Goal: Task Accomplishment & Management: Complete application form

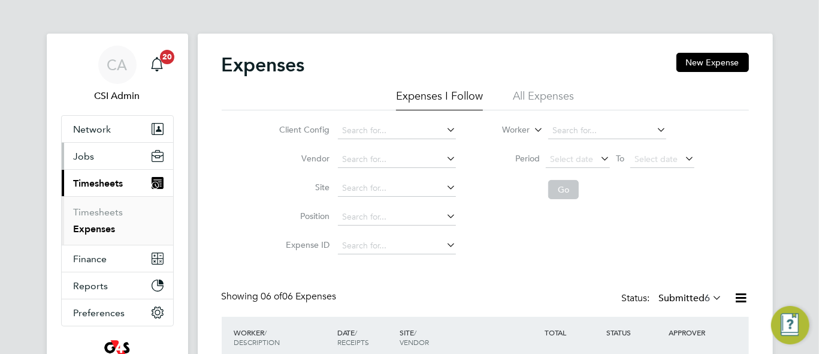
click at [88, 153] on span "Jobs" at bounding box center [84, 155] width 21 height 11
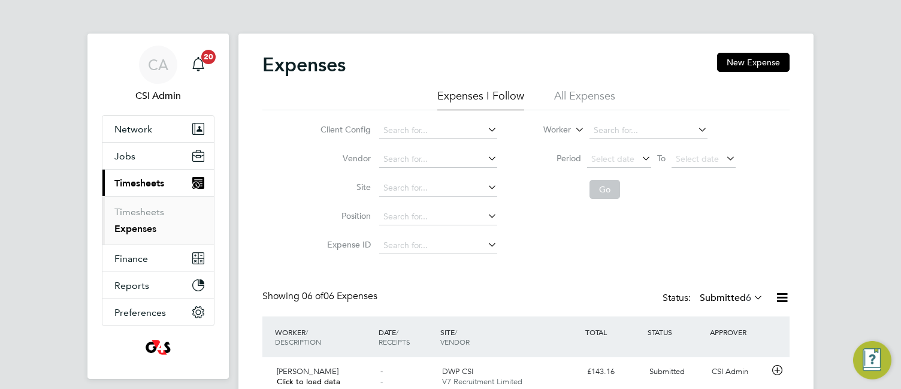
scroll to position [6, 6]
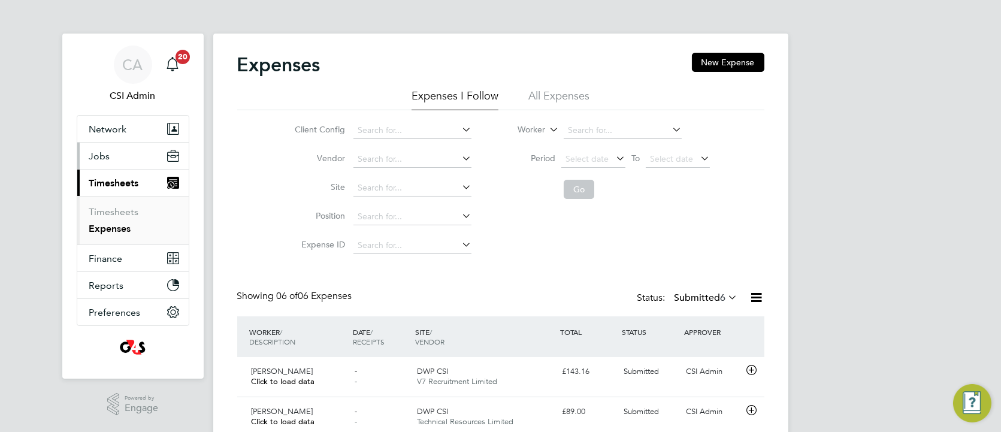
drag, startPoint x: 714, startPoint y: 1, endPoint x: 100, endPoint y: 153, distance: 633.0
click at [100, 153] on span "Jobs" at bounding box center [99, 155] width 21 height 11
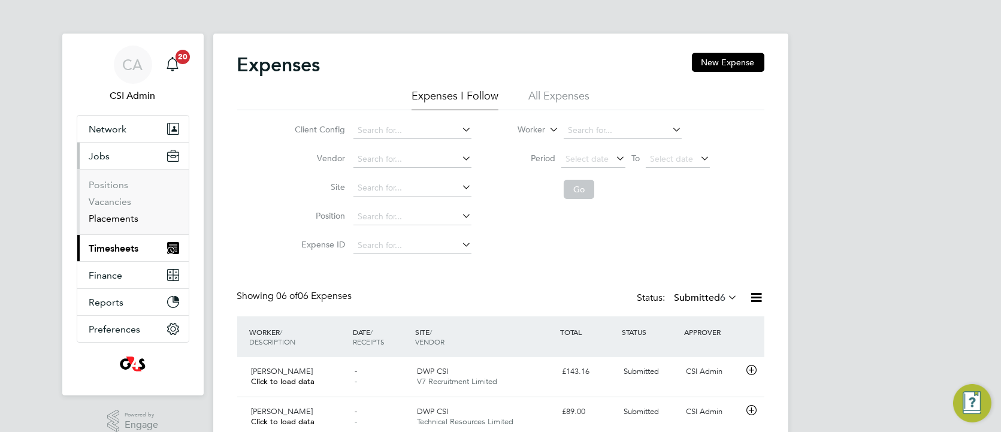
click at [116, 214] on link "Placements" at bounding box center [114, 218] width 50 height 11
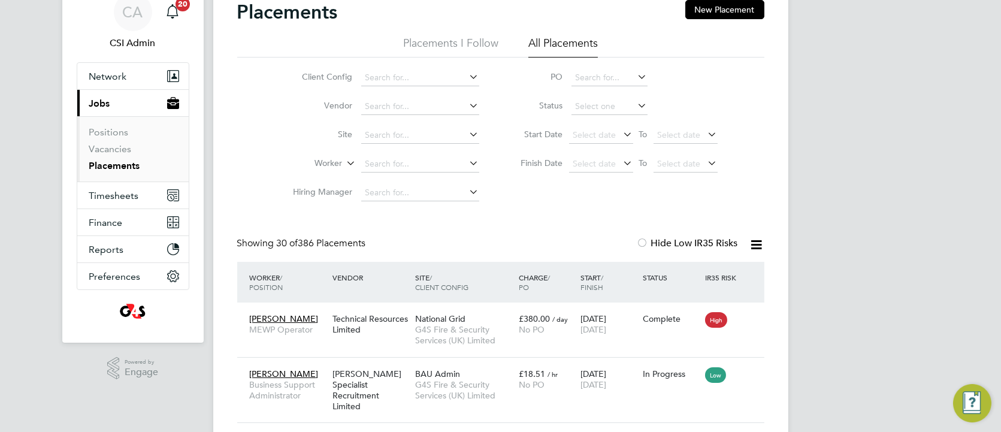
click at [120, 150] on link "Vacancies" at bounding box center [110, 148] width 43 height 11
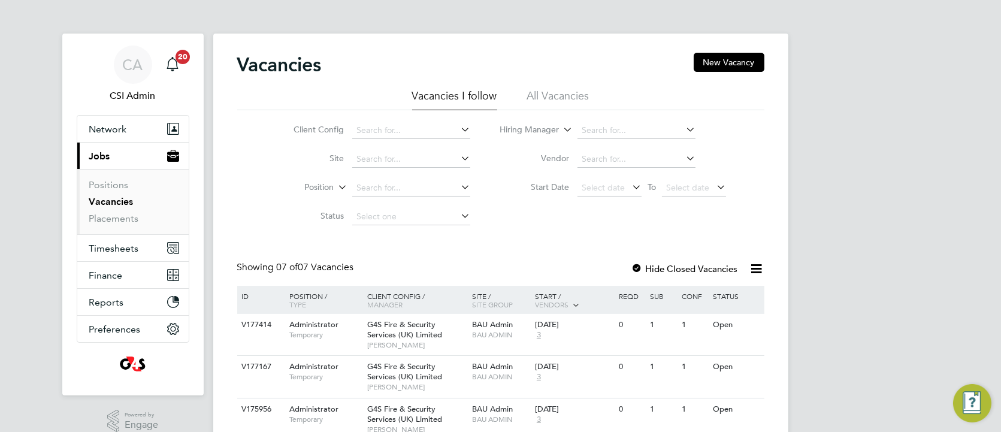
click at [242, 213] on div "Client Config Site Position Status Hiring Manager Vendor Start Date Select date…" at bounding box center [500, 170] width 527 height 121
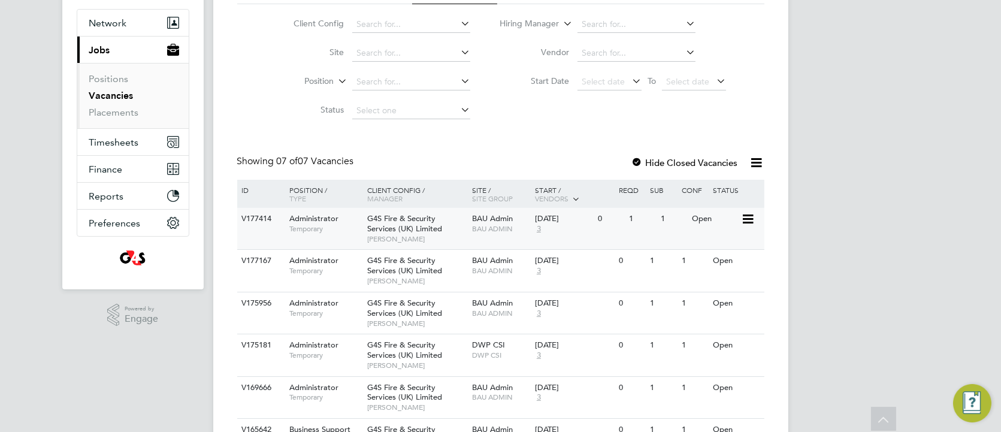
click at [454, 217] on div "G4S Fire & Security Services (UK) Limited Olga Chandler" at bounding box center [416, 228] width 105 height 41
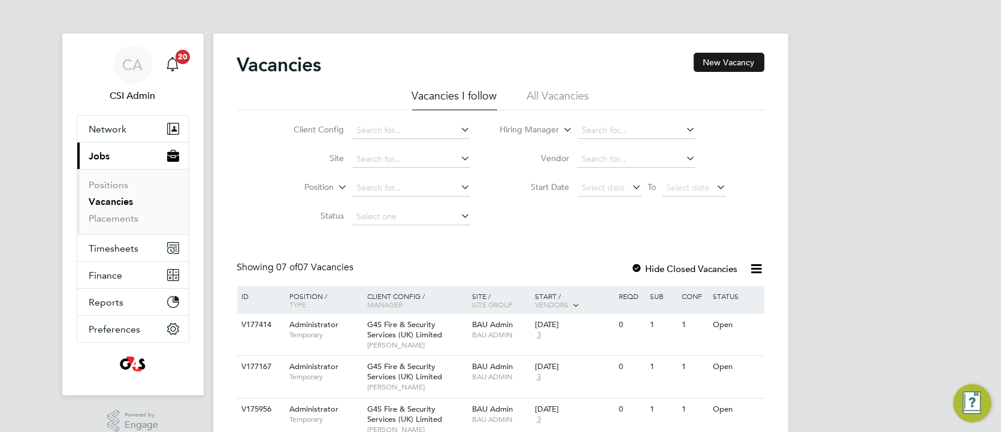
click at [744, 61] on button "New Vacancy" at bounding box center [729, 62] width 71 height 19
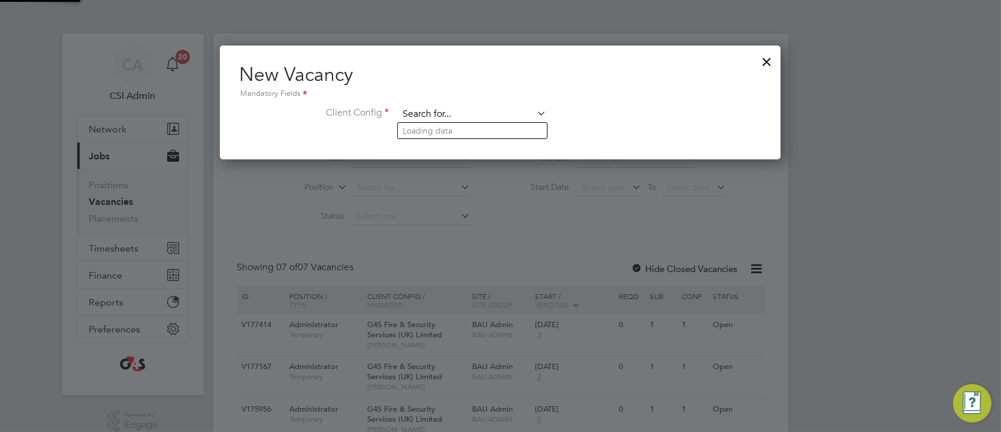
click at [452, 113] on input at bounding box center [473, 114] width 148 height 18
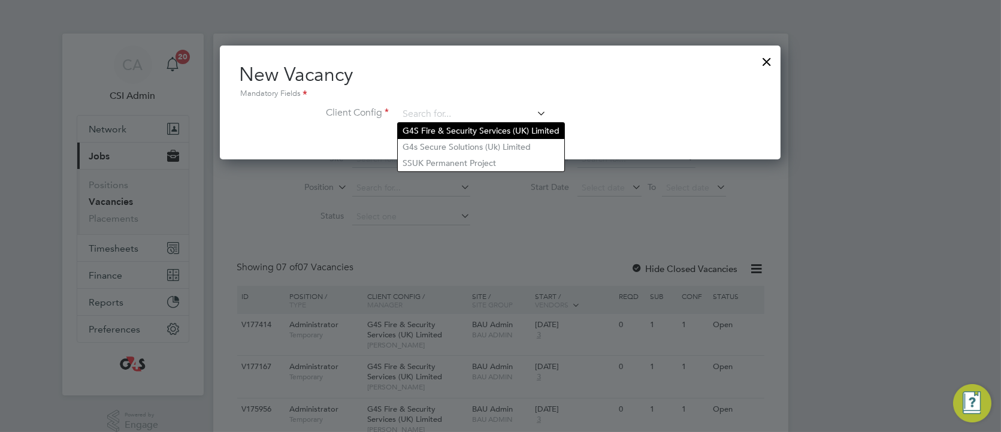
click at [457, 133] on li "G4S Fire & Security Services (UK) Limited" at bounding box center [481, 131] width 167 height 16
type input "G4S Fire & Security Services (UK) Limited"
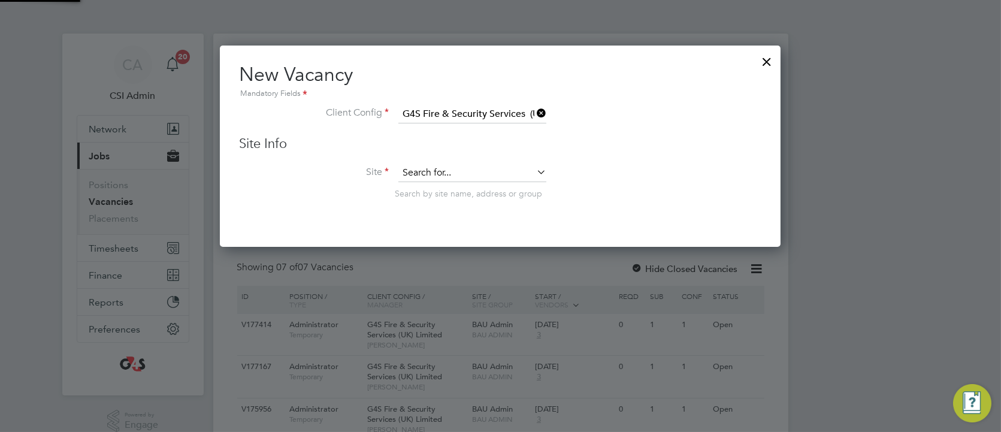
click at [467, 172] on input at bounding box center [473, 173] width 148 height 18
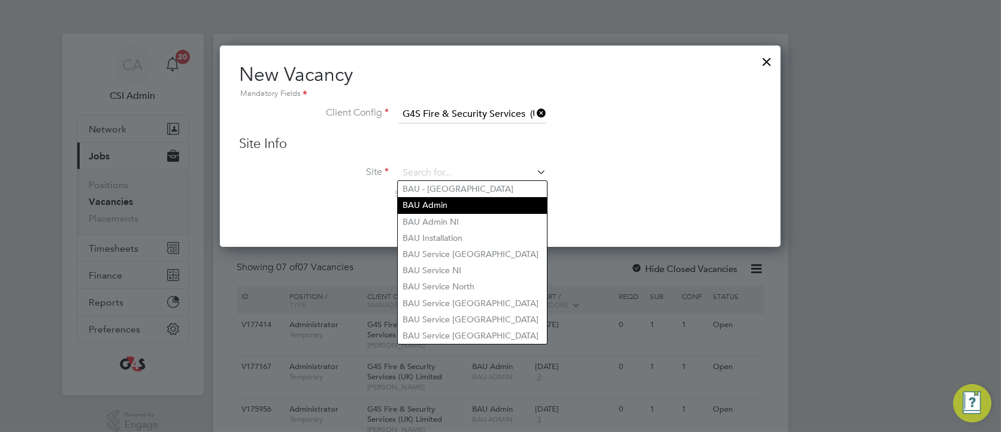
click at [463, 210] on li "BAU Admin" at bounding box center [472, 205] width 149 height 16
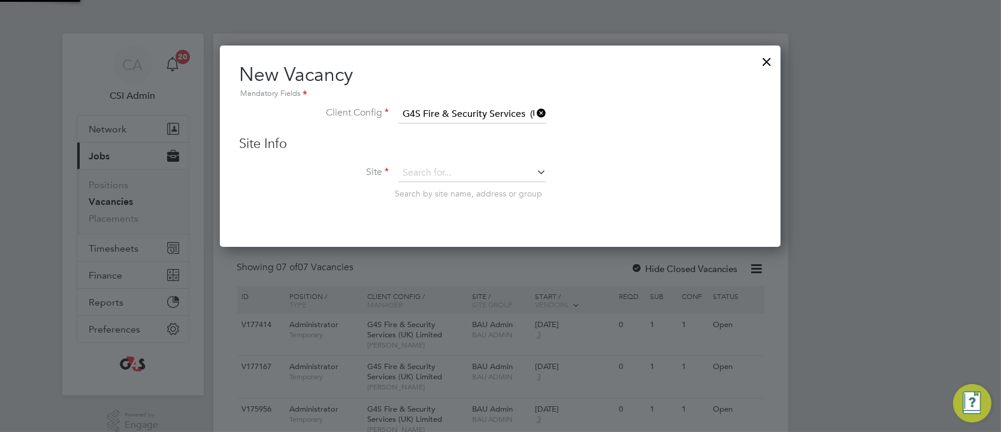
type input "BAU Admin"
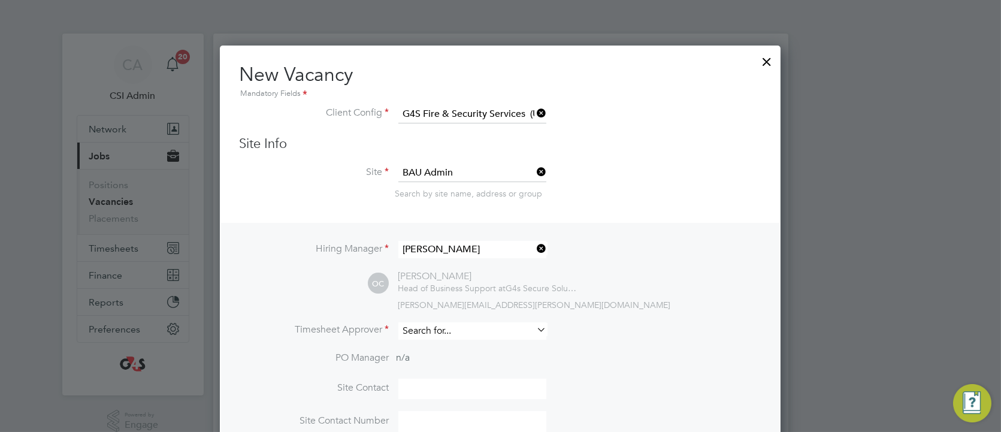
click at [472, 326] on input at bounding box center [473, 330] width 148 height 17
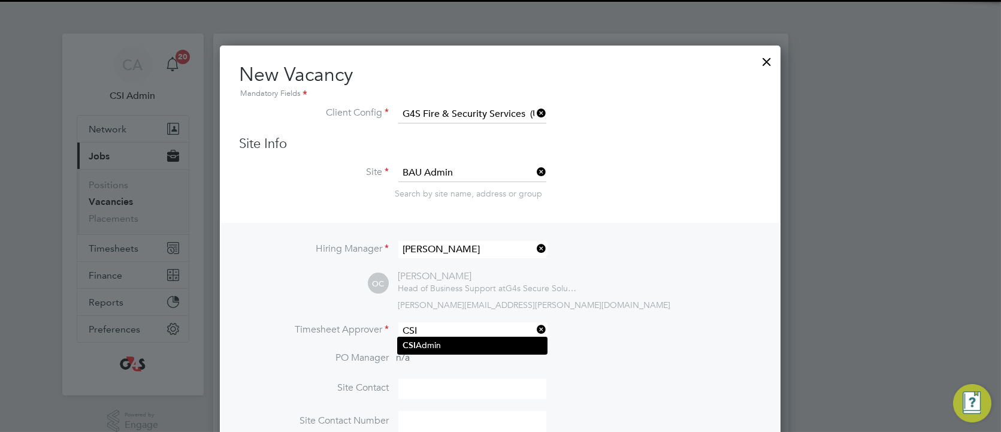
click at [475, 340] on li "CSI Admin" at bounding box center [472, 345] width 149 height 16
type input "CSI Admin"
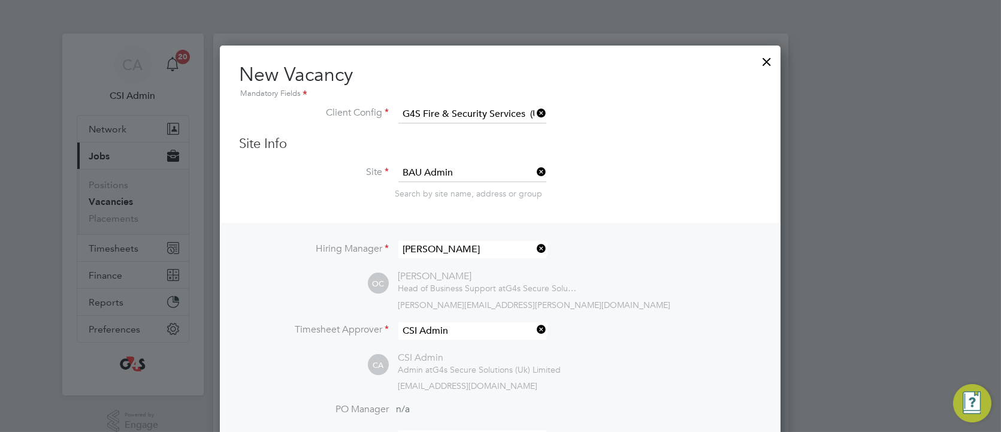
click at [650, 322] on li "Timesheet Approver CSI Admin" at bounding box center [500, 336] width 523 height 29
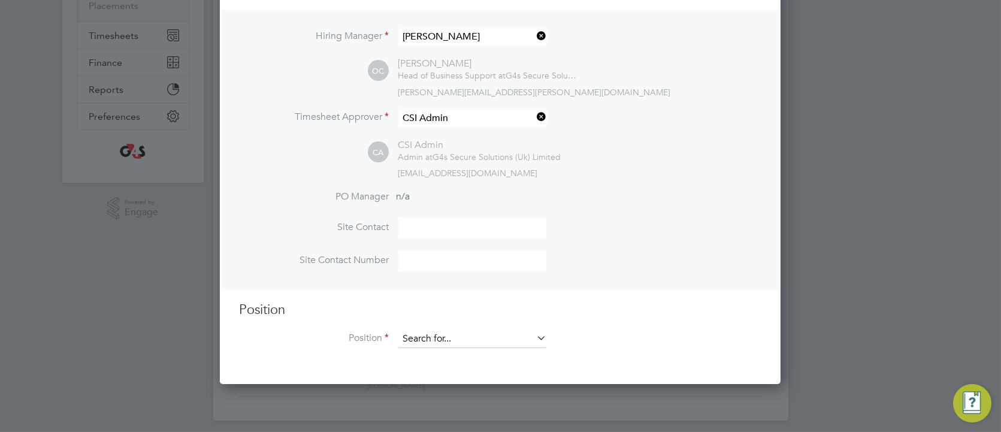
click at [523, 333] on input at bounding box center [473, 339] width 148 height 18
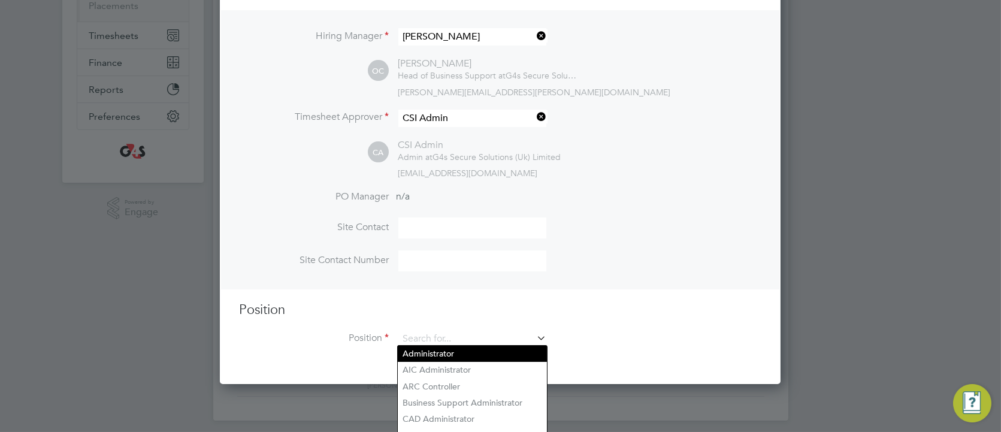
click at [500, 348] on li "Administrator" at bounding box center [472, 354] width 149 height 16
type input "Administrator"
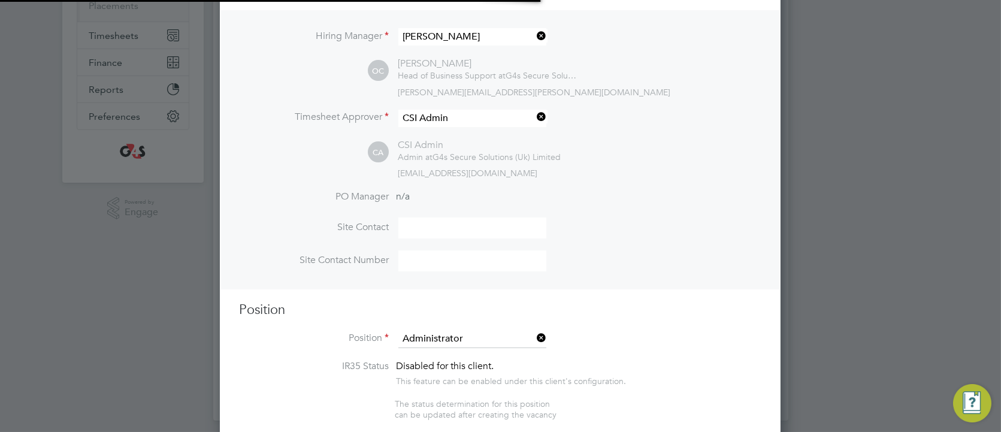
type textarea "Administrator"
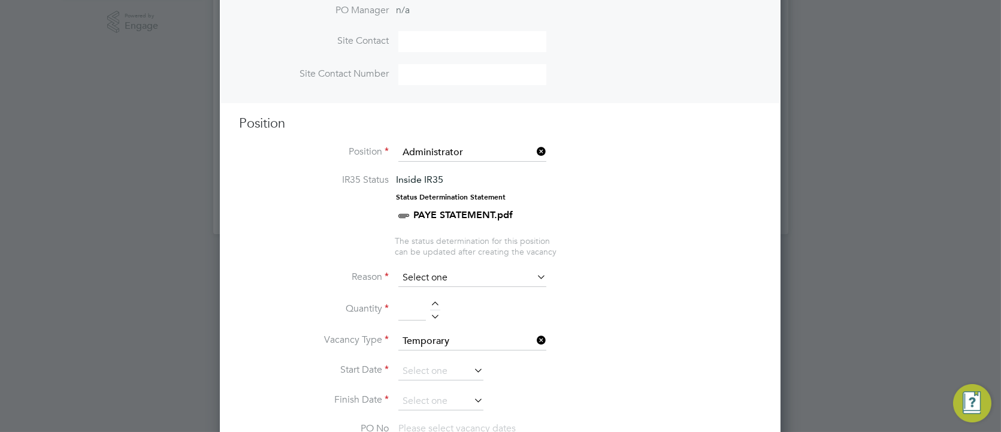
click at [505, 269] on input at bounding box center [473, 278] width 148 height 18
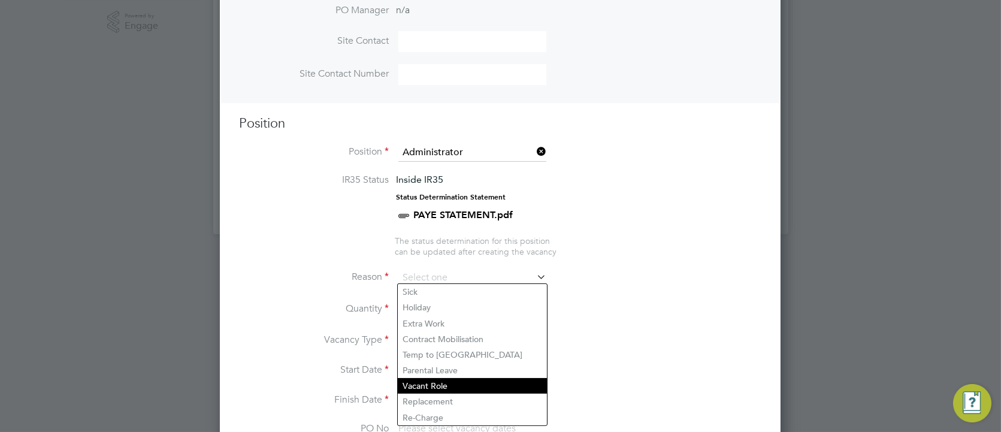
click at [450, 353] on li "Vacant Role" at bounding box center [472, 386] width 149 height 16
type input "Vacant Role"
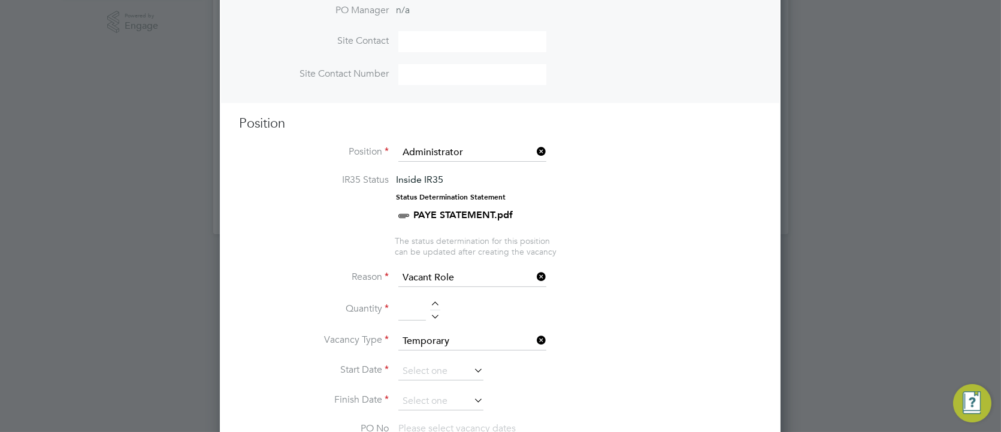
click at [435, 301] on div at bounding box center [435, 305] width 10 height 8
type input "1"
click at [472, 353] on icon at bounding box center [472, 370] width 0 height 17
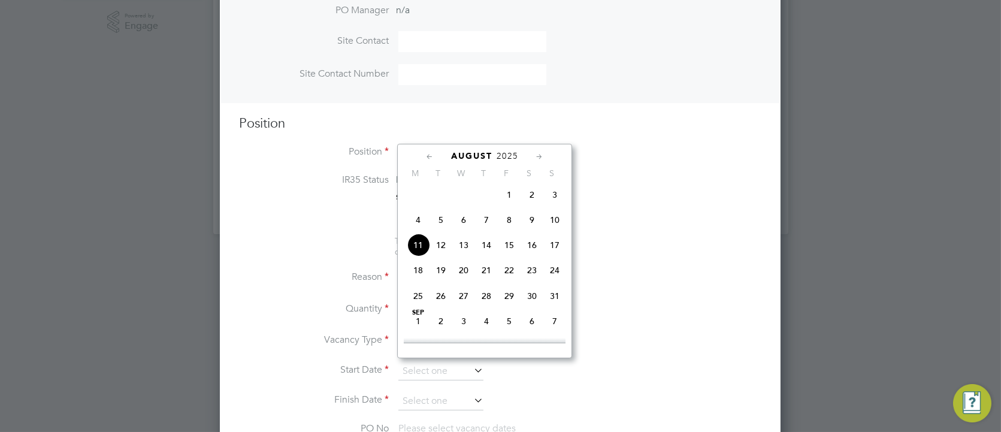
click at [420, 252] on span "11" at bounding box center [418, 245] width 23 height 23
type input "11 Aug 2025"
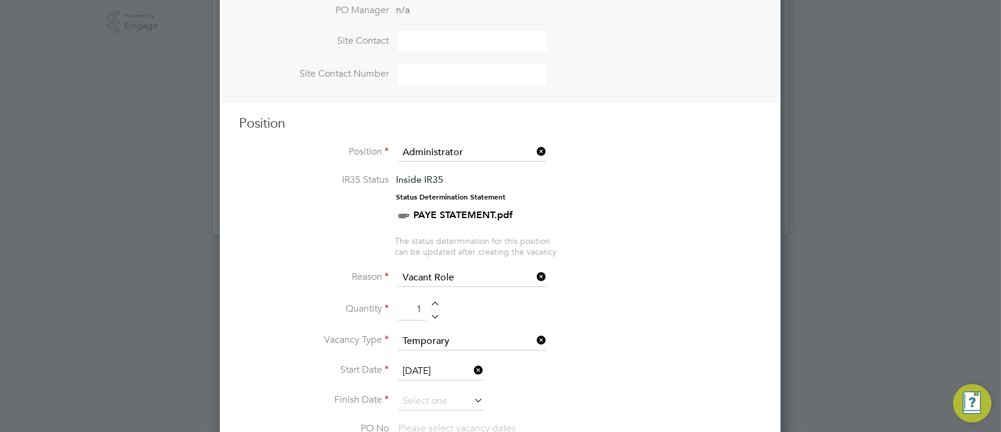
click at [260, 338] on label "Vacancy Type" at bounding box center [314, 340] width 150 height 13
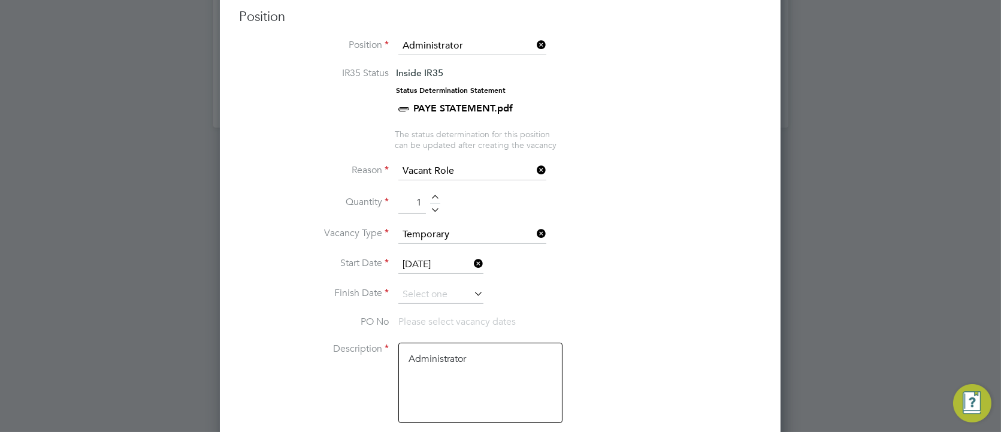
click at [472, 286] on icon at bounding box center [472, 293] width 0 height 17
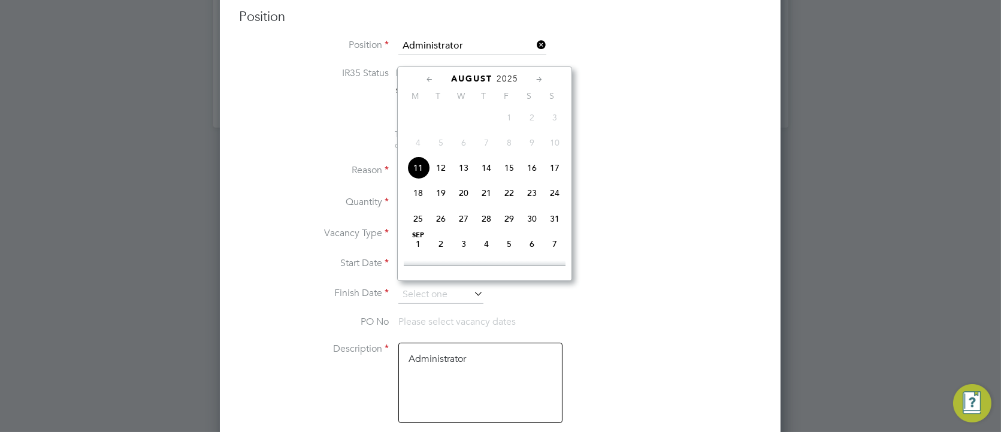
click at [541, 78] on icon at bounding box center [539, 79] width 11 height 13
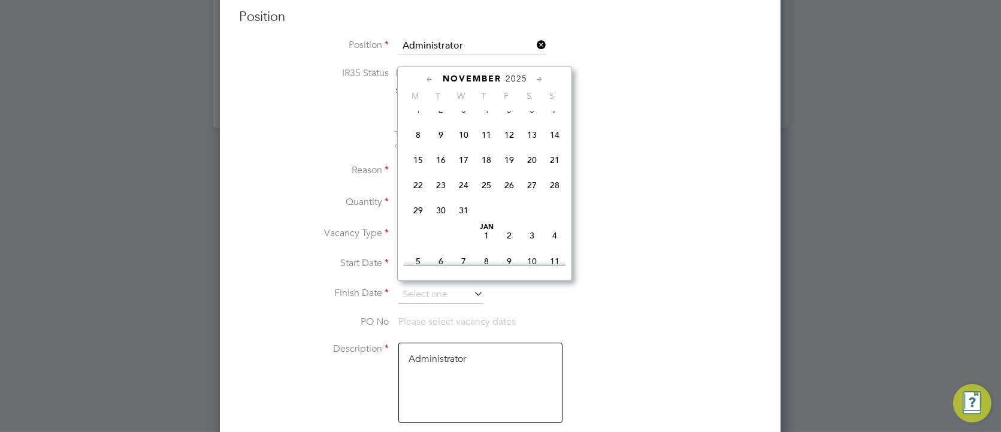
click at [541, 78] on icon at bounding box center [539, 79] width 11 height 13
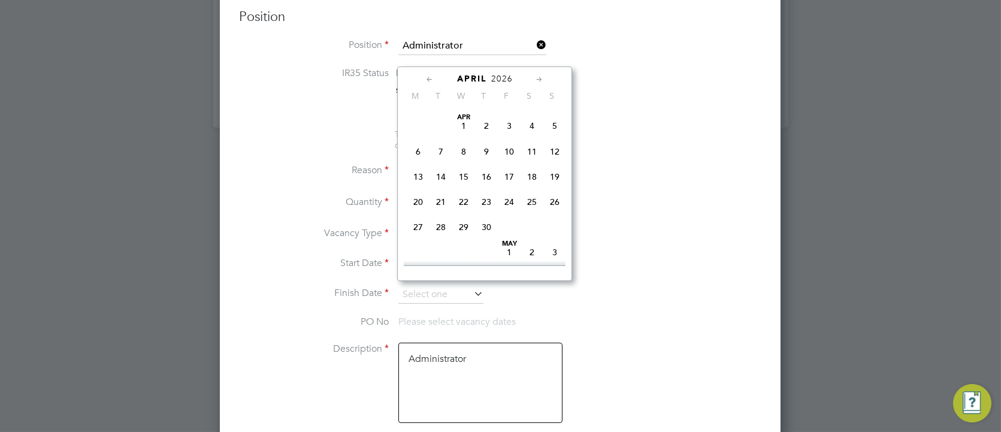
click at [541, 78] on icon at bounding box center [539, 79] width 11 height 13
click at [556, 131] on span "9" at bounding box center [555, 119] width 23 height 23
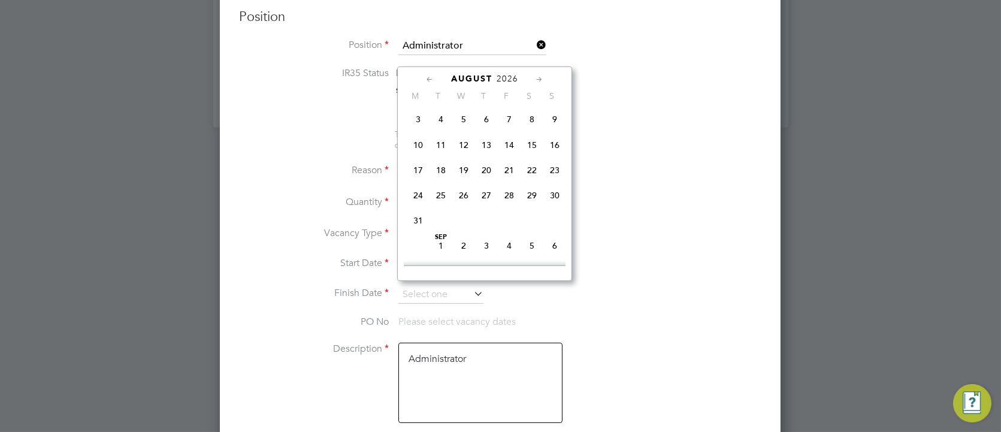
type input "09 Aug 2026"
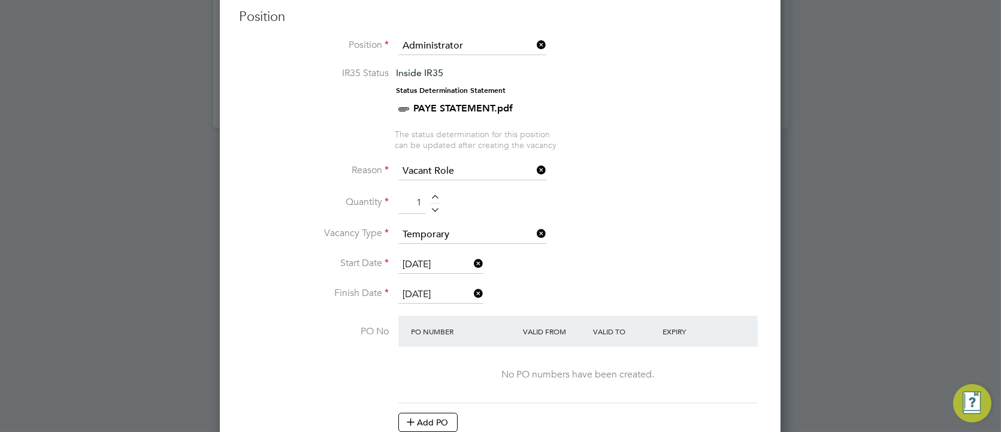
click at [325, 353] on li "PO No PO Number Valid From Valid To Expiry No PO numbers have been created. Add…" at bounding box center [500, 380] width 523 height 129
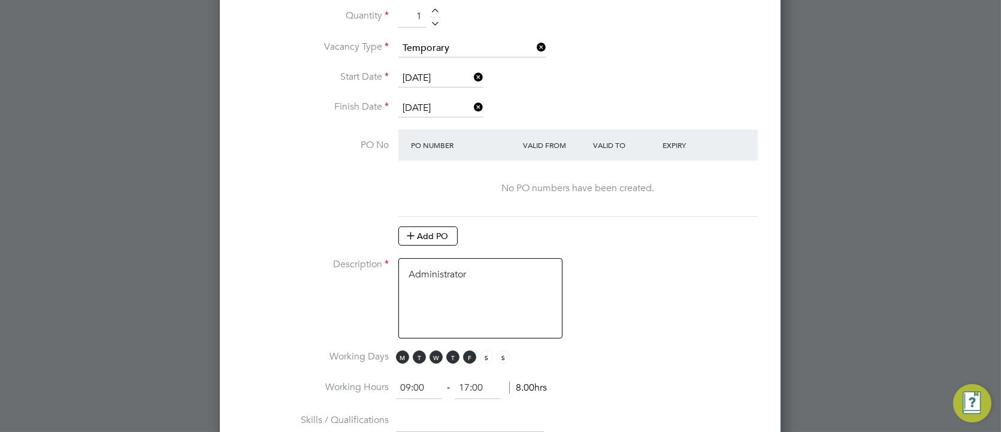
drag, startPoint x: 481, startPoint y: 264, endPoint x: 326, endPoint y: 264, distance: 155.2
click at [326, 264] on li "Description Administrator" at bounding box center [500, 304] width 523 height 92
paste textarea "Rebecca Russell"
type textarea "Rebecca Russell"
click at [264, 268] on li "Description Rebecca Russell" at bounding box center [500, 304] width 523 height 92
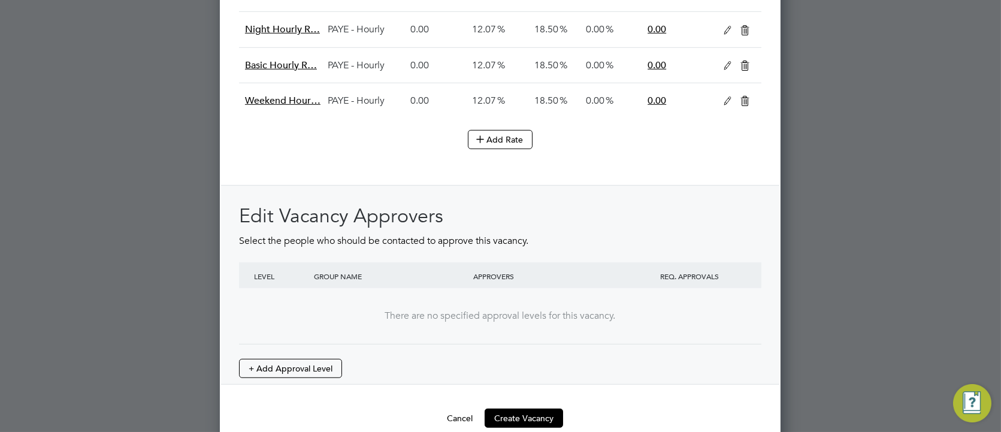
scroll to position [1639, 0]
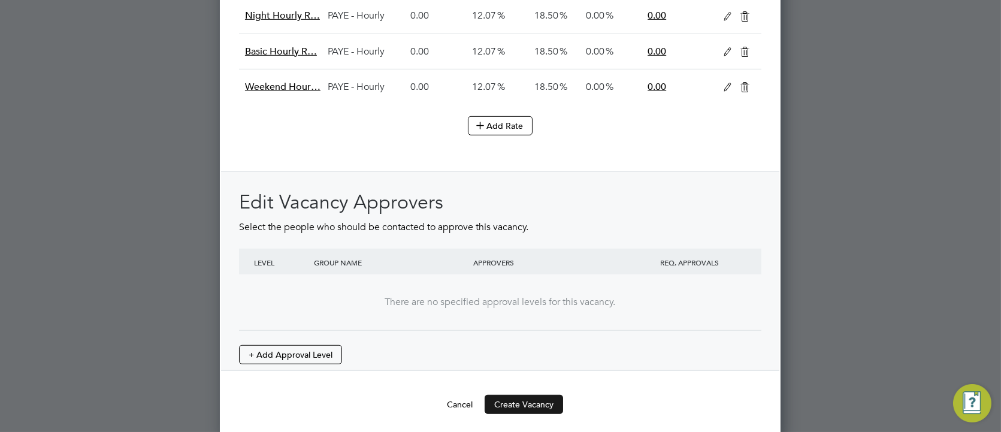
click at [515, 353] on button "Create Vacancy" at bounding box center [524, 404] width 79 height 19
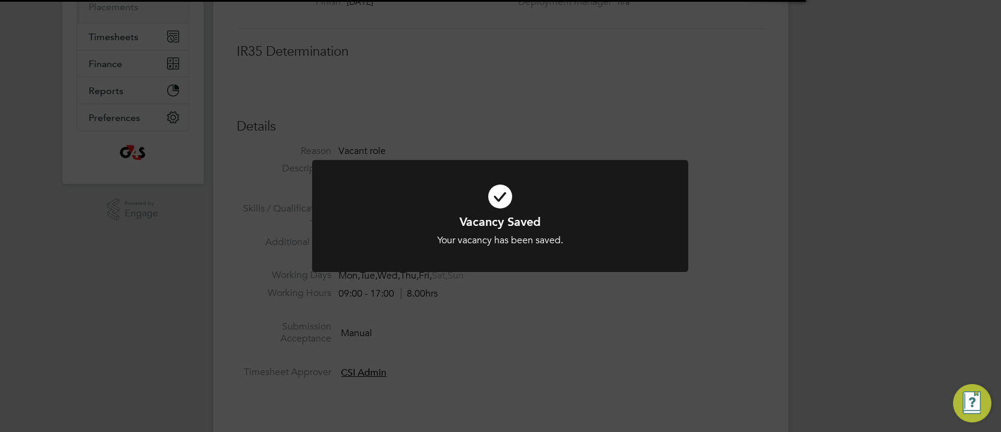
scroll to position [6, 7]
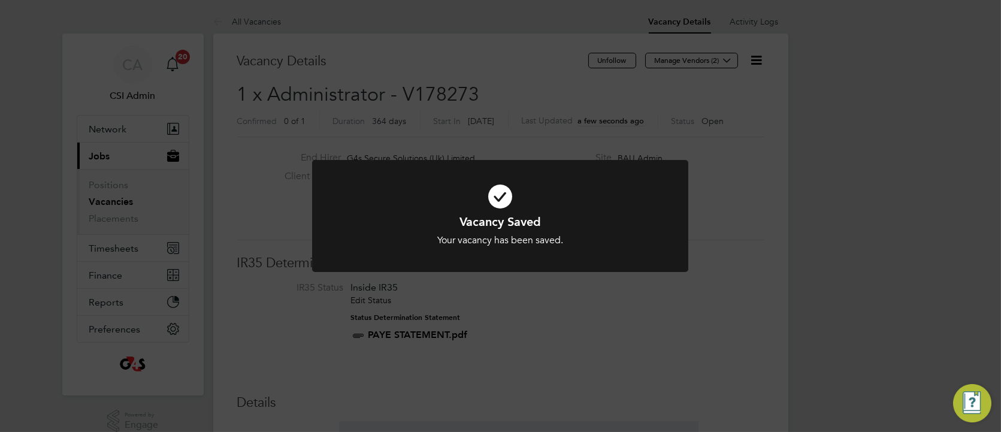
click at [672, 146] on div "Vacancy Saved Your vacancy has been saved. Cancel Okay" at bounding box center [500, 216] width 1001 height 432
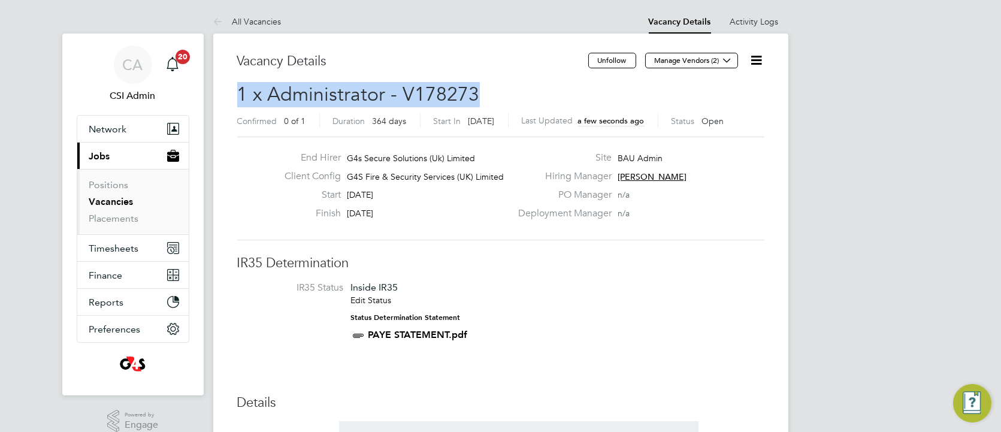
drag, startPoint x: 241, startPoint y: 86, endPoint x: 473, endPoint y: 95, distance: 232.7
click at [473, 95] on span "1 x Administrator - V178273" at bounding box center [358, 94] width 243 height 23
copy span "1 x Administrator - V178273"
click at [690, 59] on button "Manage Vendors (2)" at bounding box center [691, 61] width 93 height 16
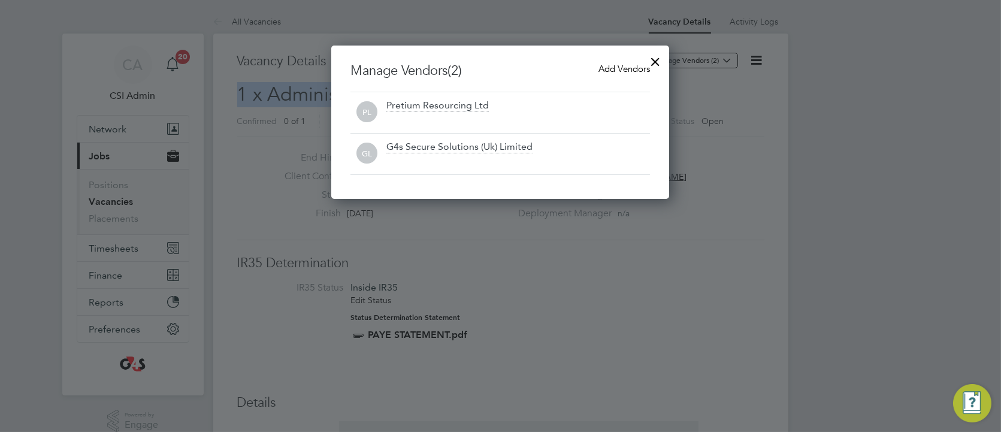
click at [618, 69] on span "Add Vendors" at bounding box center [625, 68] width 52 height 11
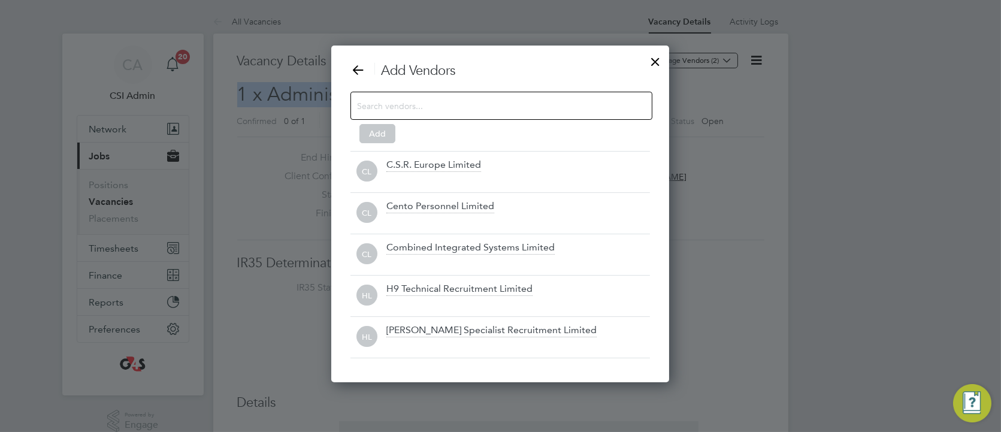
click at [396, 103] on input at bounding box center [492, 106] width 270 height 16
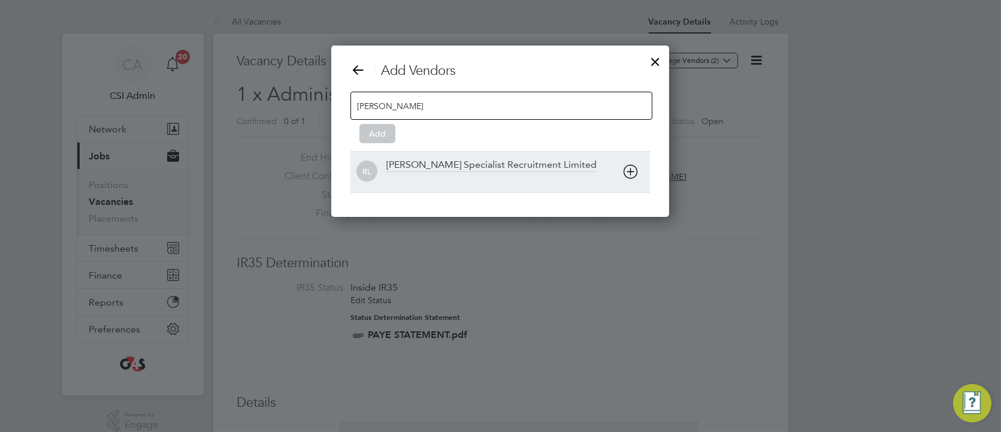
type input "reed"
click at [441, 164] on div "[PERSON_NAME] Specialist Recruitment Limited" at bounding box center [492, 165] width 210 height 13
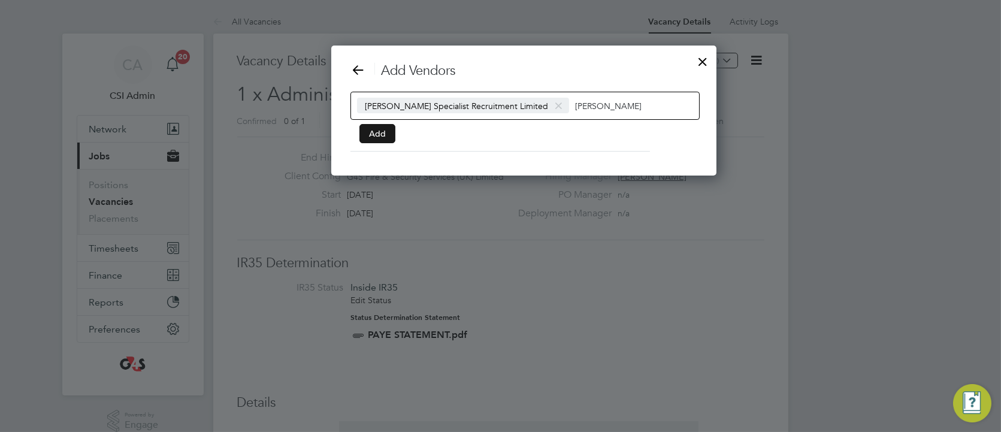
click at [385, 137] on button "Add" at bounding box center [378, 133] width 36 height 19
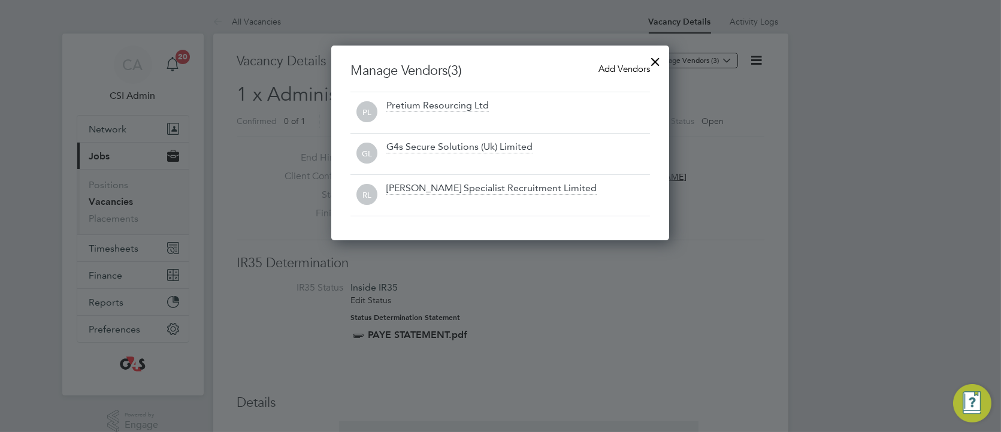
click at [655, 61] on div at bounding box center [656, 59] width 22 height 22
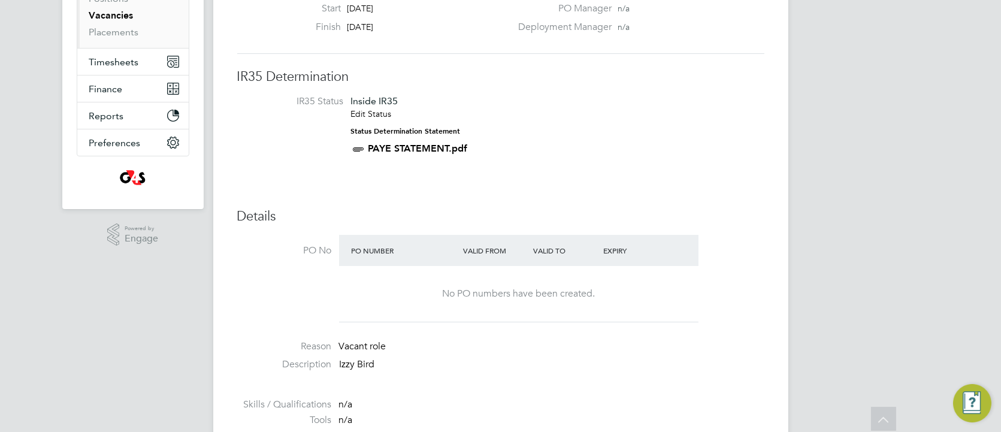
scroll to position [213, 0]
